Goal: Use online tool/utility: Utilize a website feature to perform a specific function

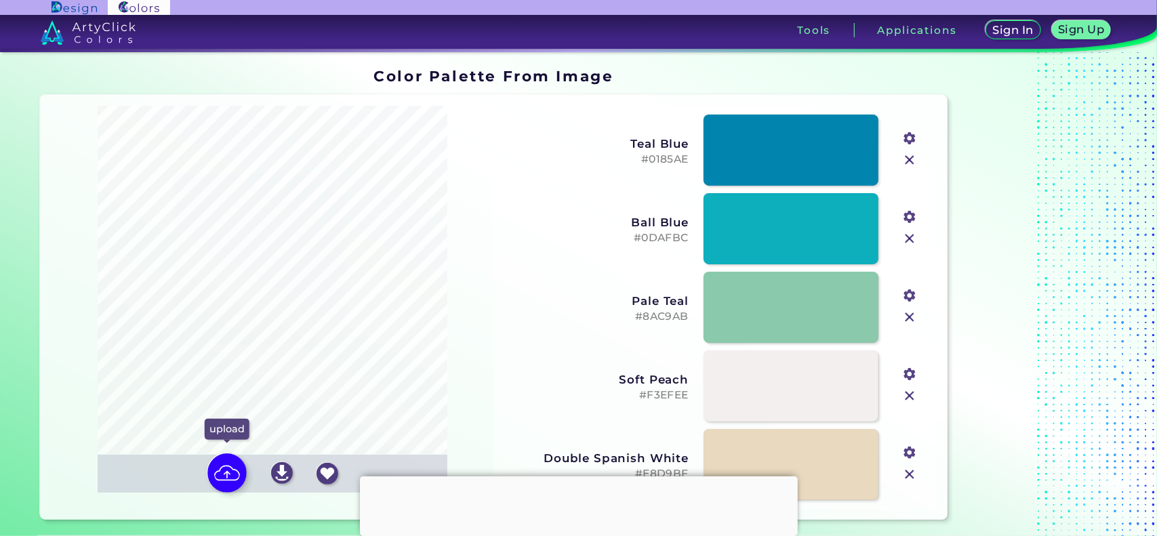
click at [236, 471] on img at bounding box center [226, 473] width 39 height 39
click at [0, 0] on input "file" at bounding box center [0, 0] width 0 height 0
type input "#ffffff"
type input "#e5d6ac"
type input "#456c53"
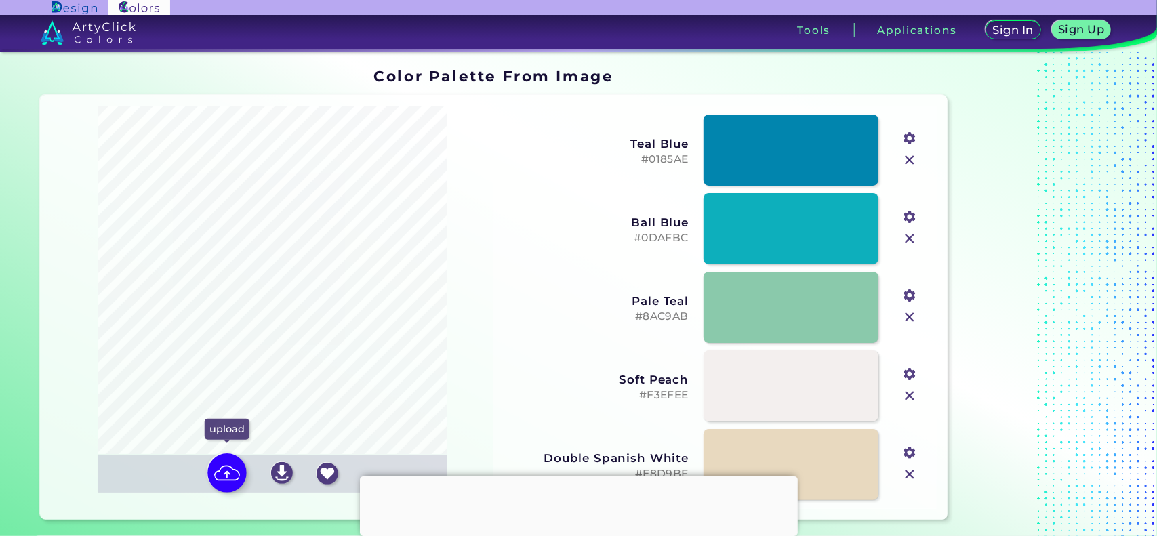
type input "#205136"
type input "#c5bba0"
type input "#f2e8cd"
type input "#9d9d91"
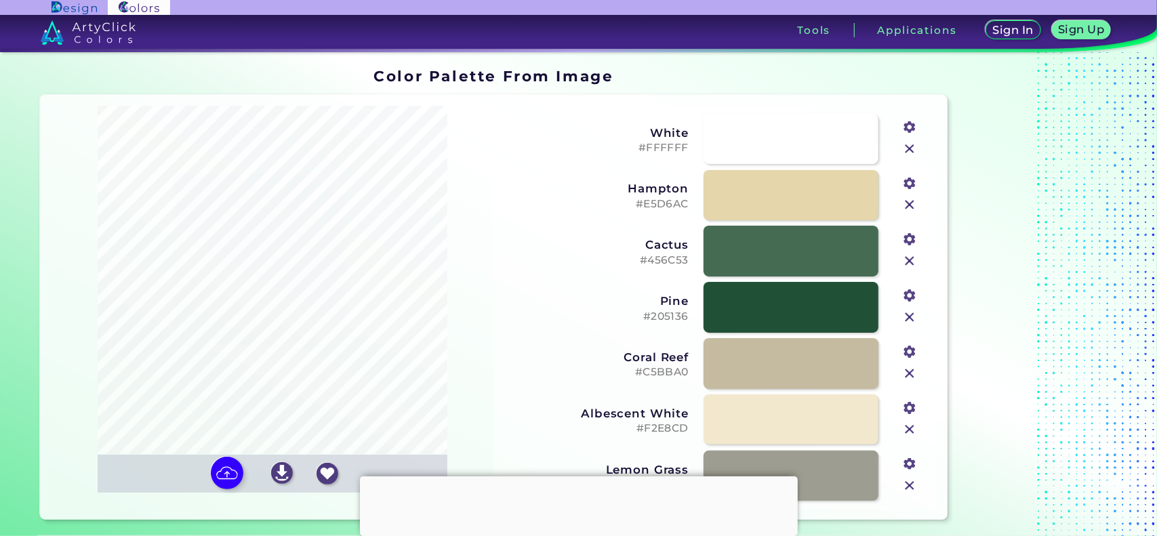
click at [0, 0] on input "file" at bounding box center [0, 0] width 0 height 0
click at [582, 477] on div at bounding box center [579, 477] width 438 height 0
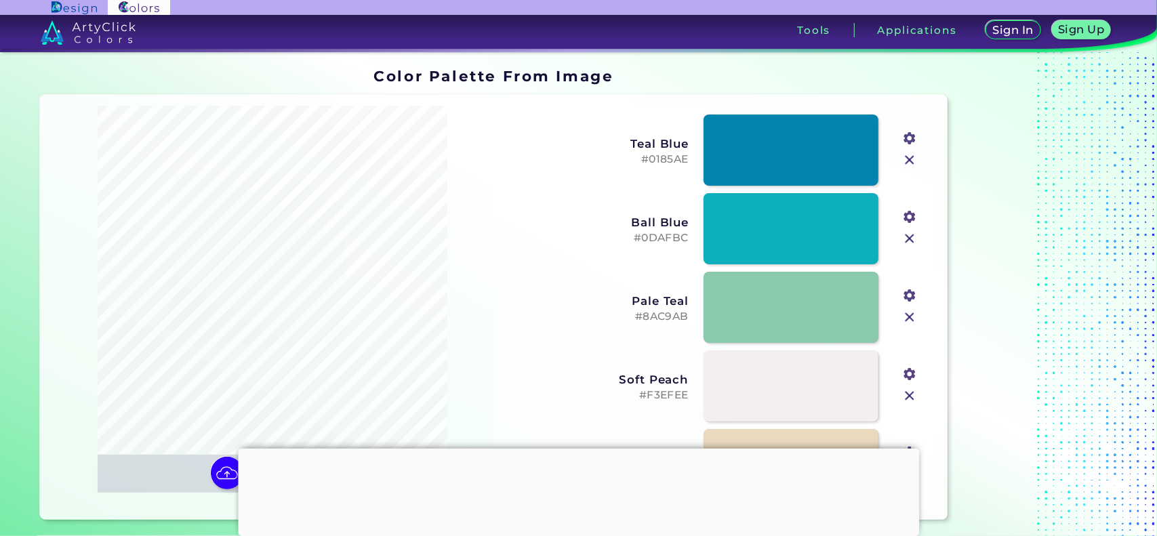
type input "#ffffff"
type input "#ead9ad"
type input "#bec0bc"
type input "#f0e2bc"
type input "#a59874"
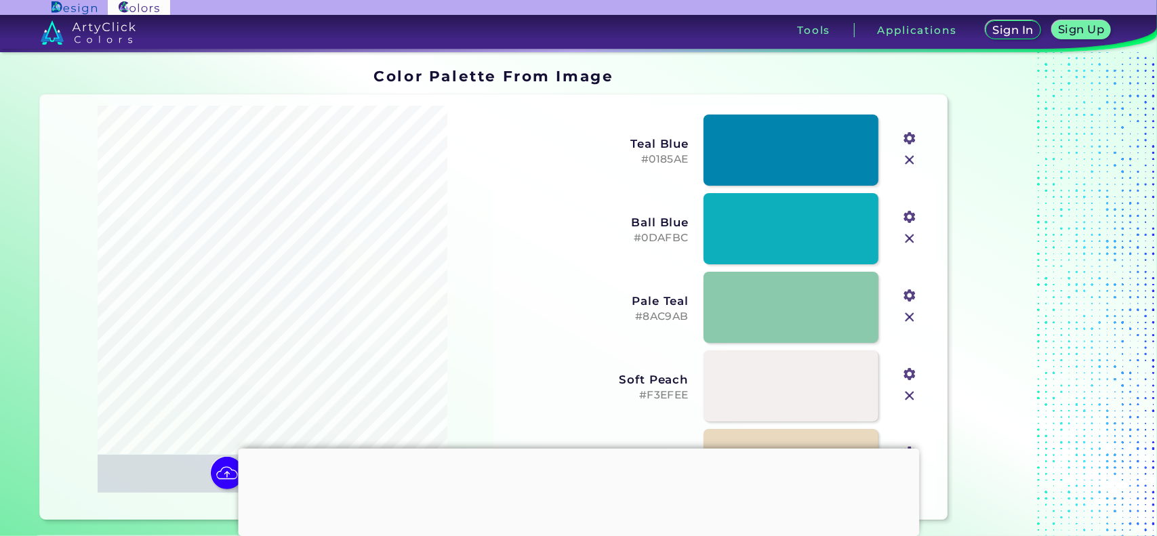
type input "#383836"
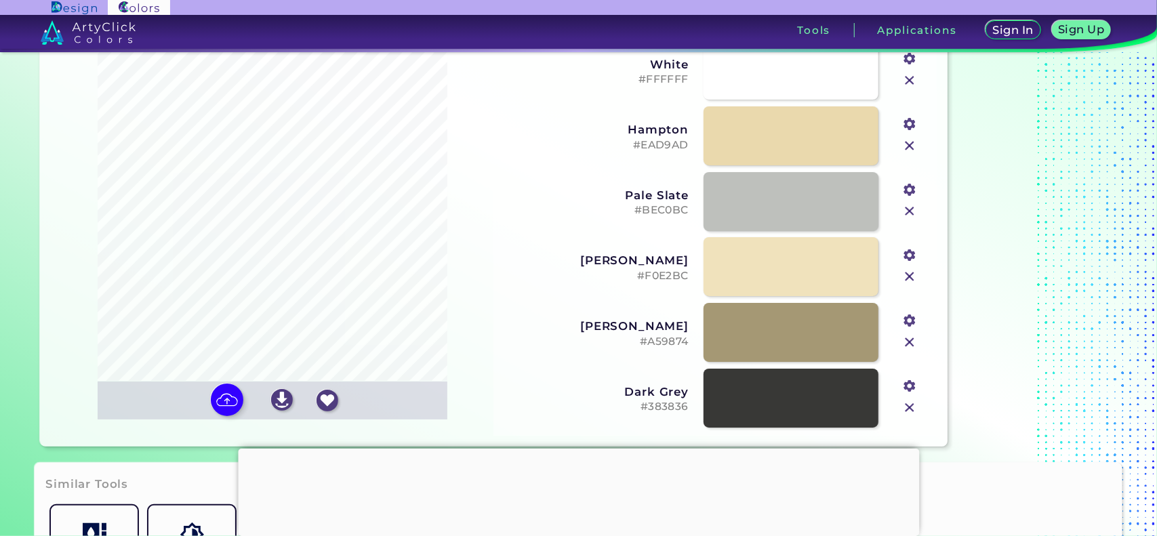
scroll to position [68, 0]
